Goal: Information Seeking & Learning: Learn about a topic

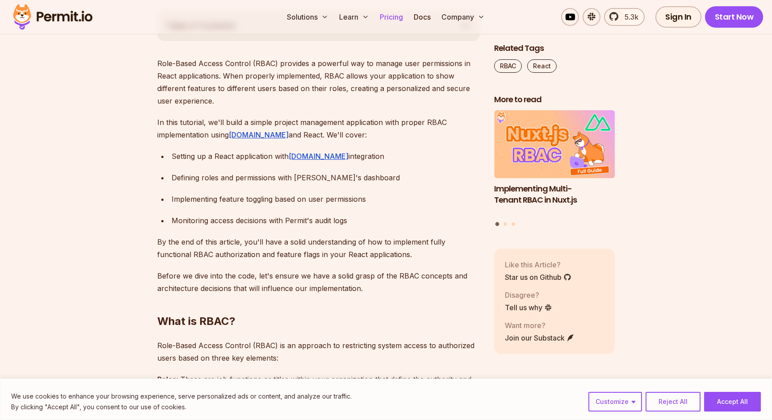
click at [385, 16] on link "Pricing" at bounding box center [391, 17] width 30 height 18
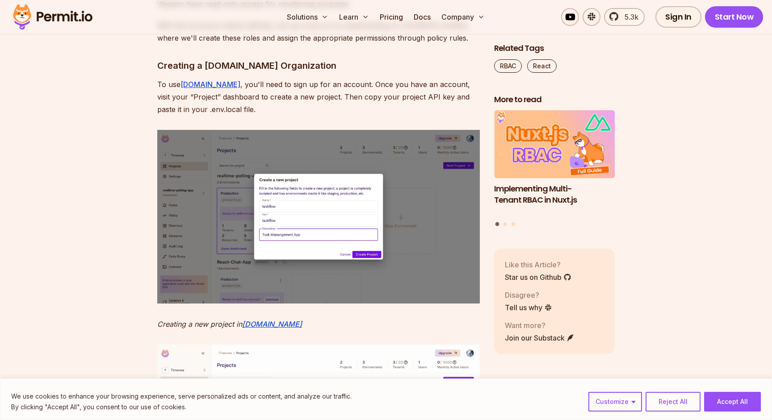
scroll to position [2937, 0]
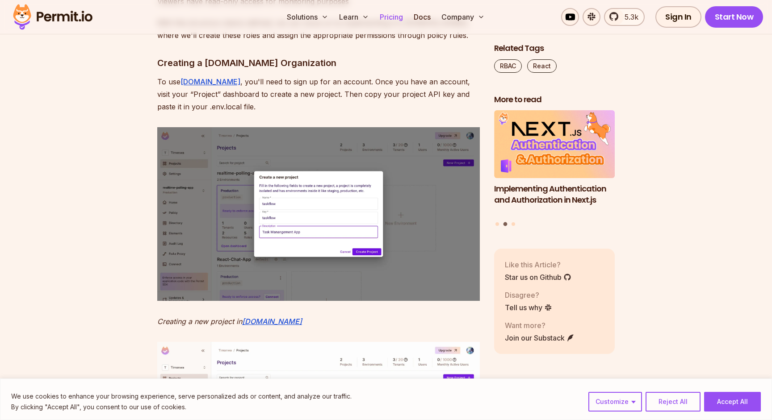
click at [391, 19] on link "Pricing" at bounding box center [391, 17] width 30 height 18
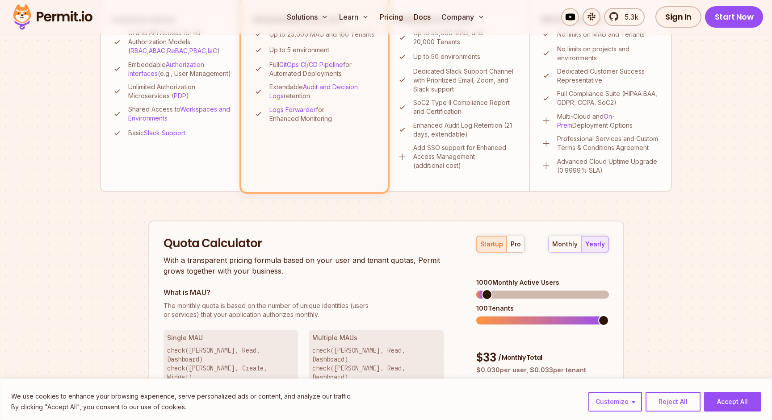
scroll to position [435, 0]
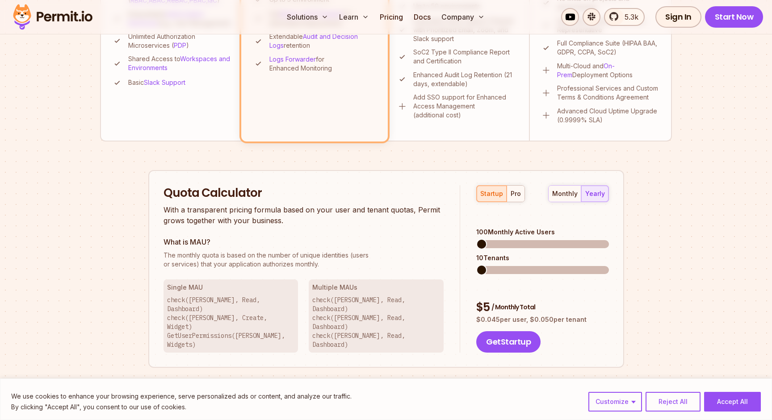
click at [476, 239] on span at bounding box center [481, 244] width 11 height 11
click at [482, 239] on span at bounding box center [486, 244] width 11 height 11
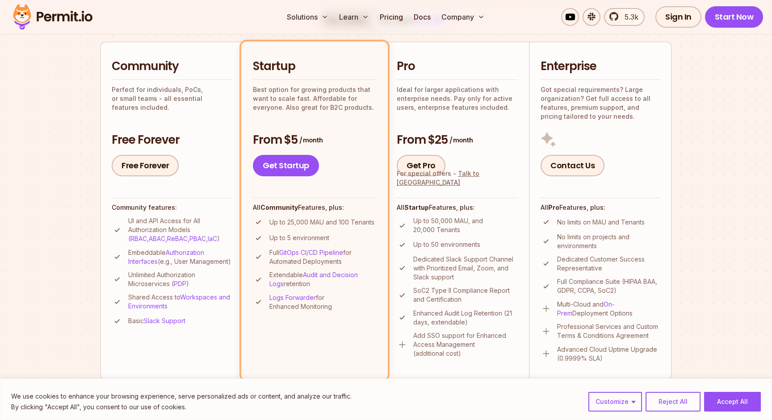
scroll to position [196, 0]
click at [187, 100] on p "Perfect for individuals, PoCs, or small teams - all essential features included." at bounding box center [172, 99] width 121 height 27
click at [153, 167] on link "Free Forever" at bounding box center [145, 166] width 67 height 21
click at [177, 69] on h2 "Community" at bounding box center [172, 67] width 121 height 16
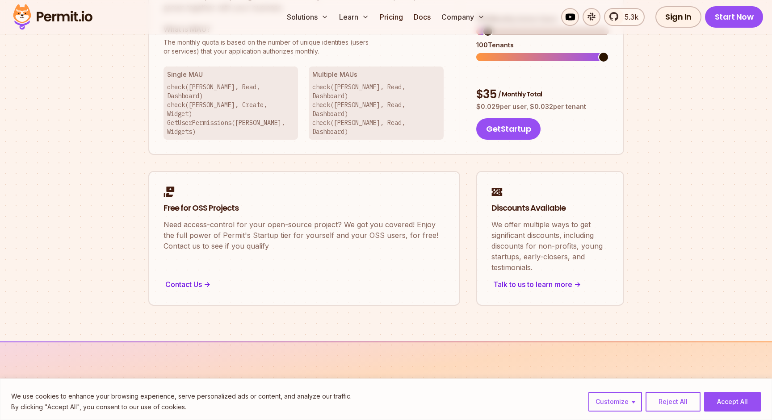
scroll to position [792, 0]
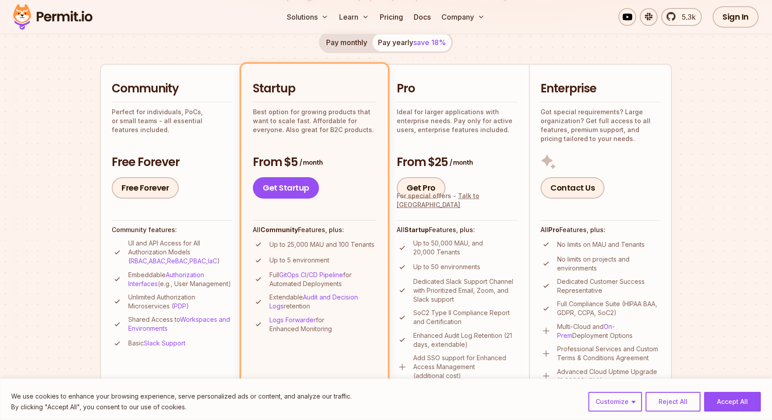
scroll to position [191, 0]
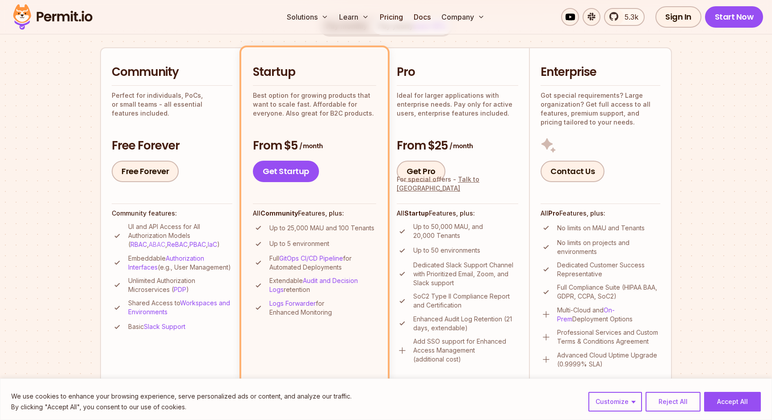
click at [149, 246] on link "ABAC" at bounding box center [157, 245] width 17 height 8
click at [167, 246] on link "ReBAC" at bounding box center [177, 245] width 21 height 8
click at [189, 242] on link "PBAC" at bounding box center [197, 245] width 17 height 8
click at [208, 242] on link "IaC" at bounding box center [212, 245] width 9 height 8
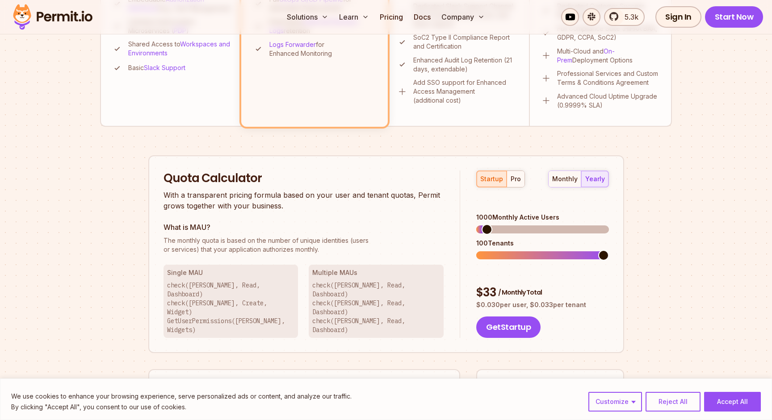
scroll to position [0, 0]
